Goal: Transaction & Acquisition: Purchase product/service

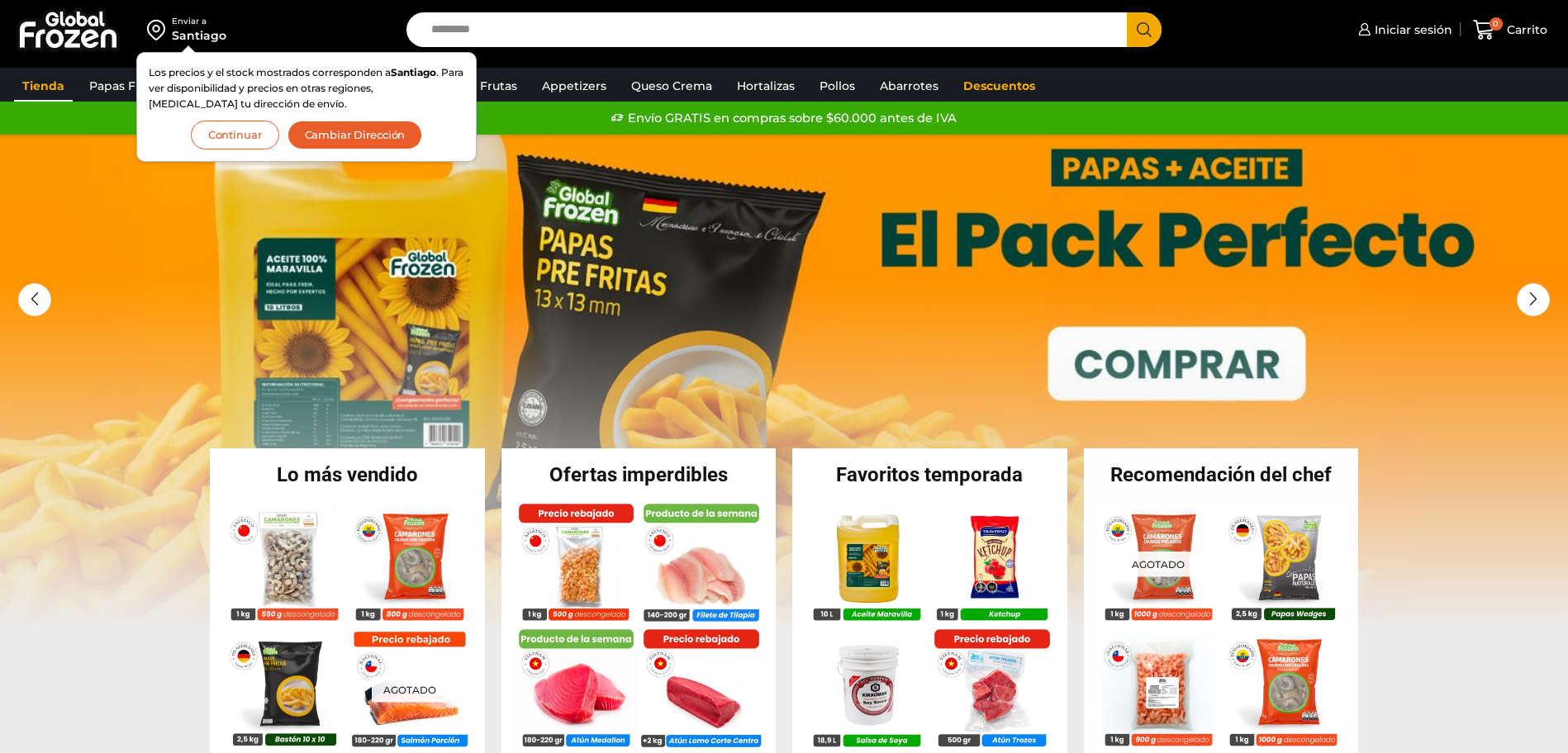
click at [55, 85] on link "Tienda" at bounding box center [44, 86] width 59 height 31
click at [232, 126] on button "Continuar" at bounding box center [235, 135] width 88 height 29
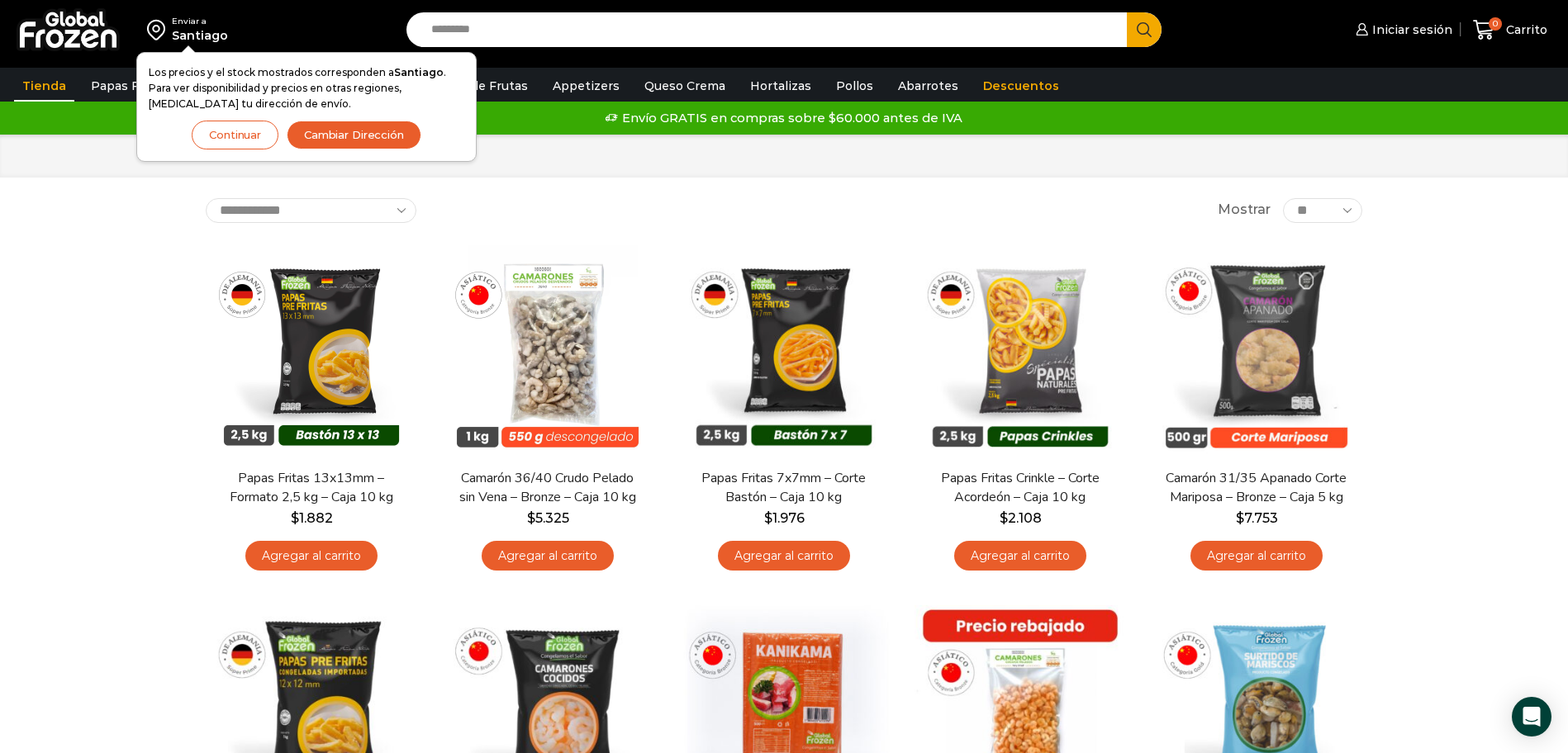
click at [218, 145] on button "Continuar" at bounding box center [235, 135] width 87 height 29
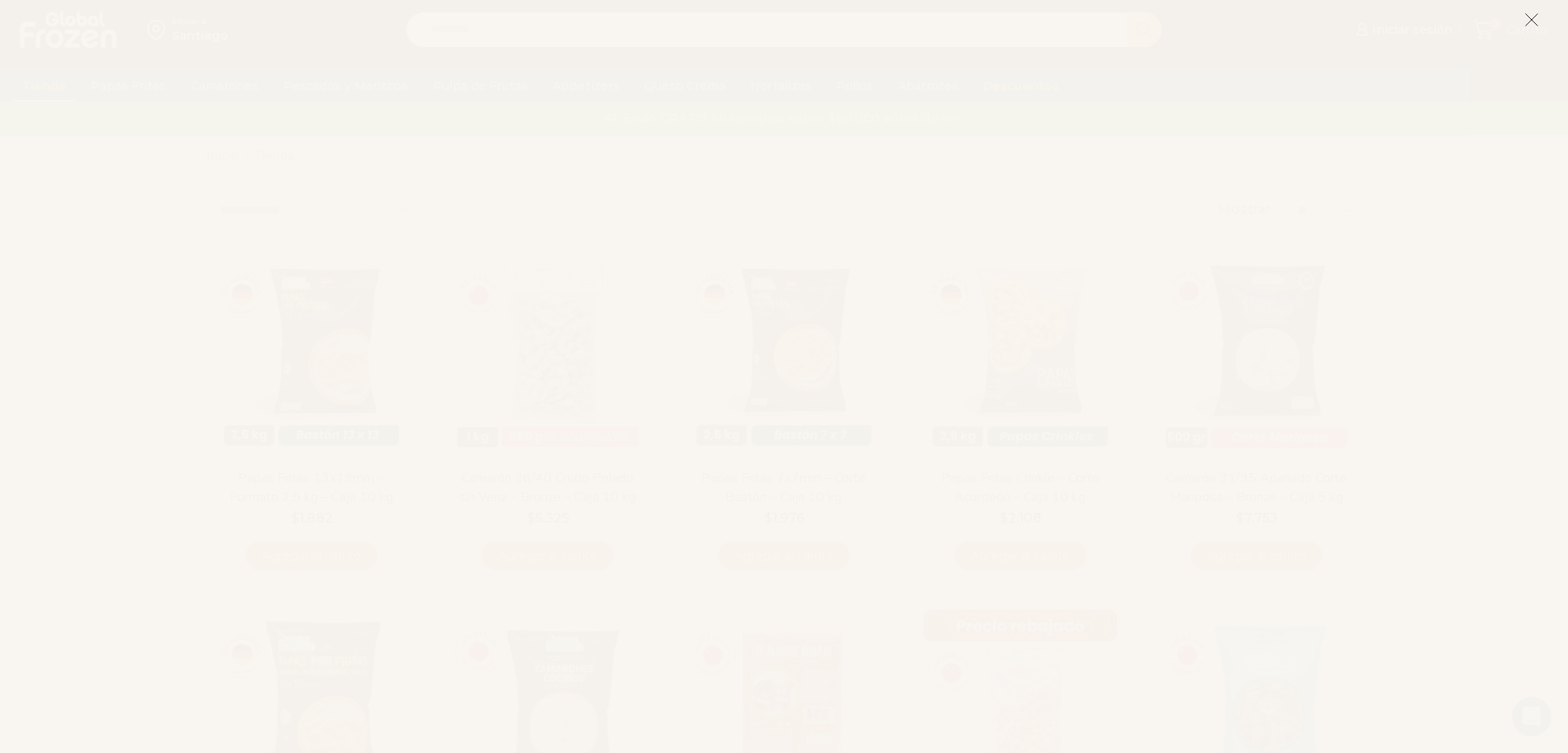
click at [1533, 22] on icon at bounding box center [1532, 20] width 15 height 15
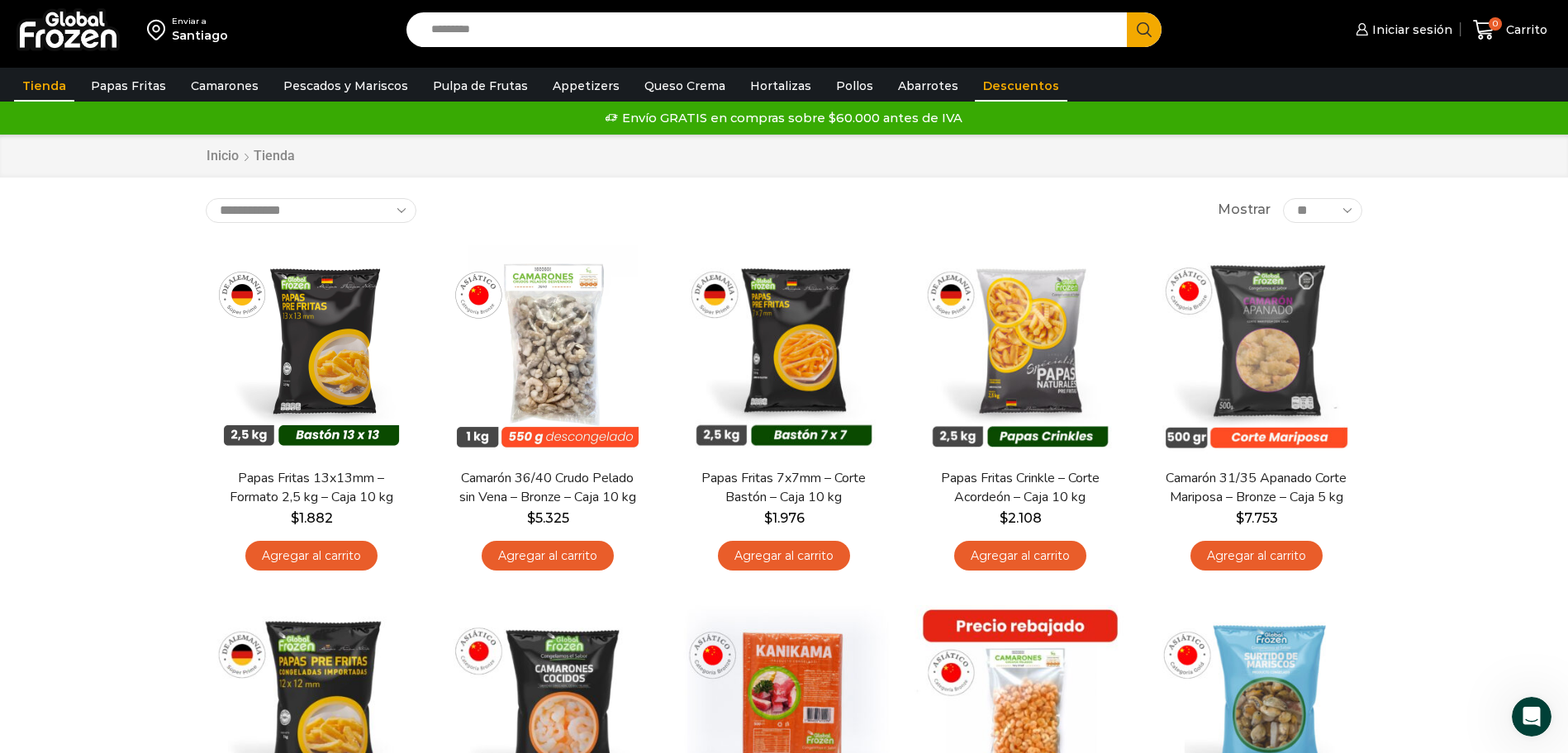
click at [988, 84] on link "Descuentos" at bounding box center [1020, 86] width 92 height 31
